Goal: Check status: Check status

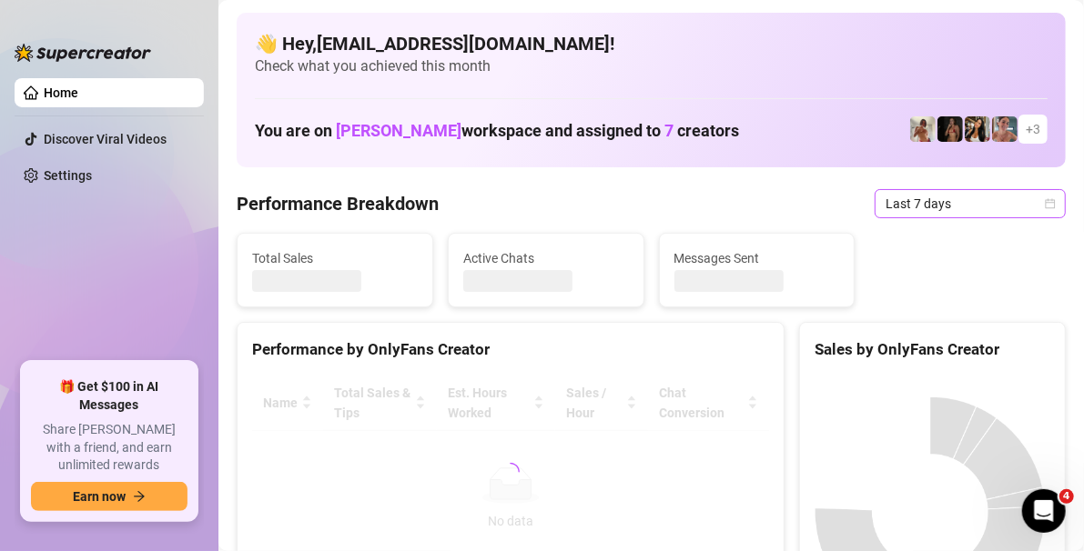
click at [1040, 209] on div "Last 7 days" at bounding box center [969, 203] width 191 height 29
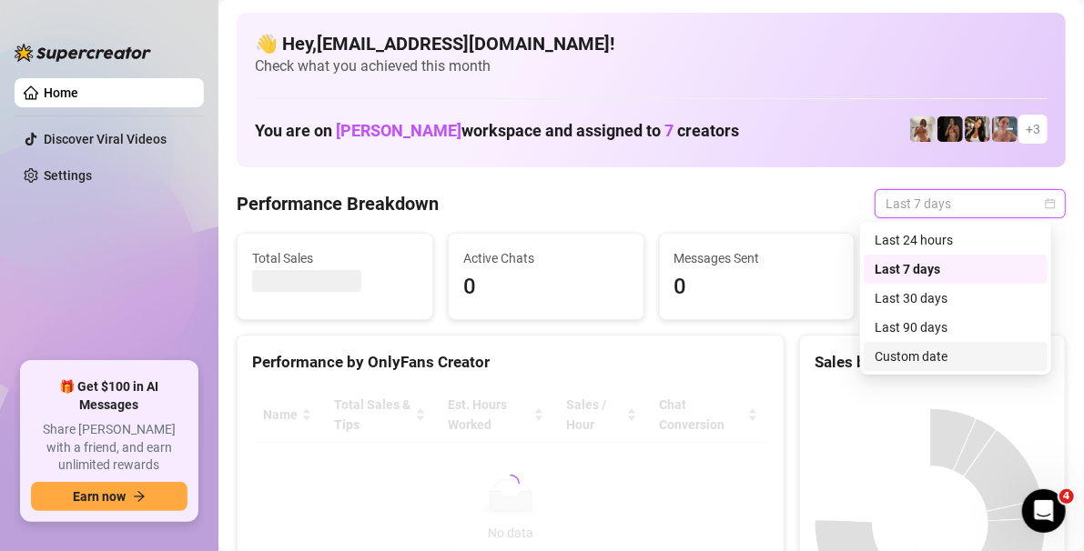
click at [971, 357] on div "Custom date" at bounding box center [955, 357] width 162 height 20
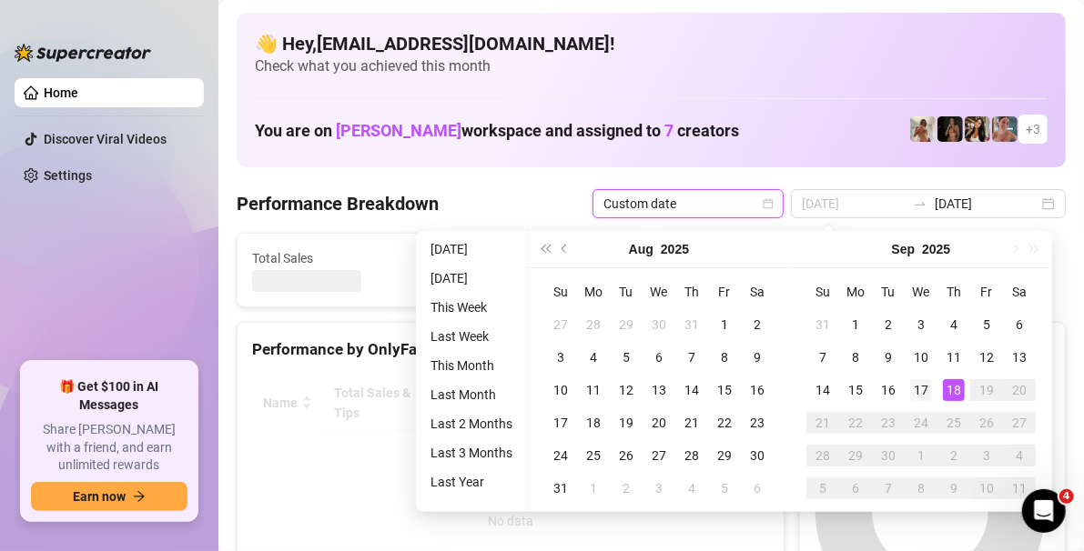
type input "[DATE]"
click at [931, 390] on td "17" at bounding box center [920, 390] width 33 height 33
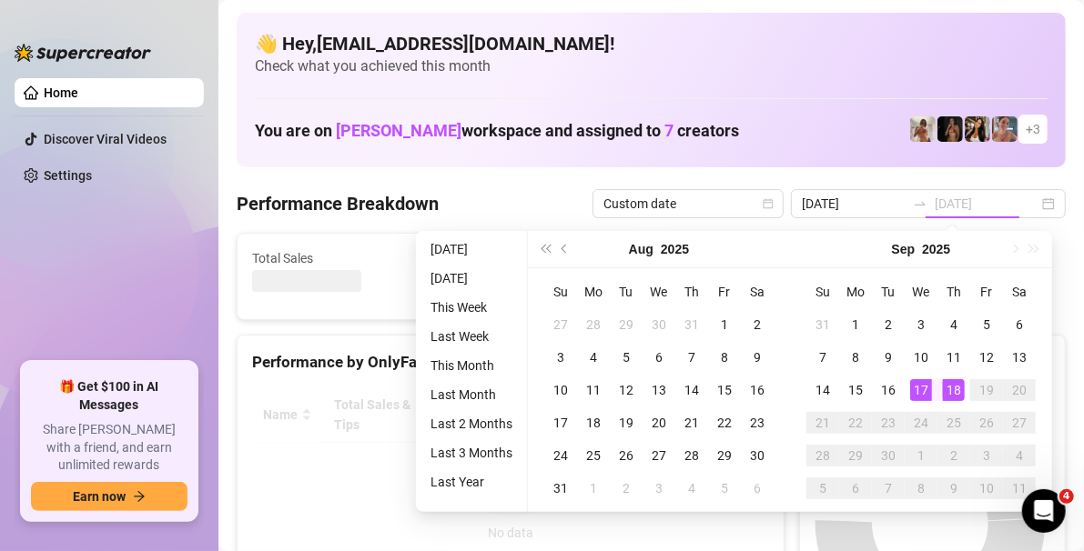
click at [949, 384] on div "18" at bounding box center [954, 390] width 22 height 22
type input "[DATE]"
